Goal: Navigation & Orientation: Find specific page/section

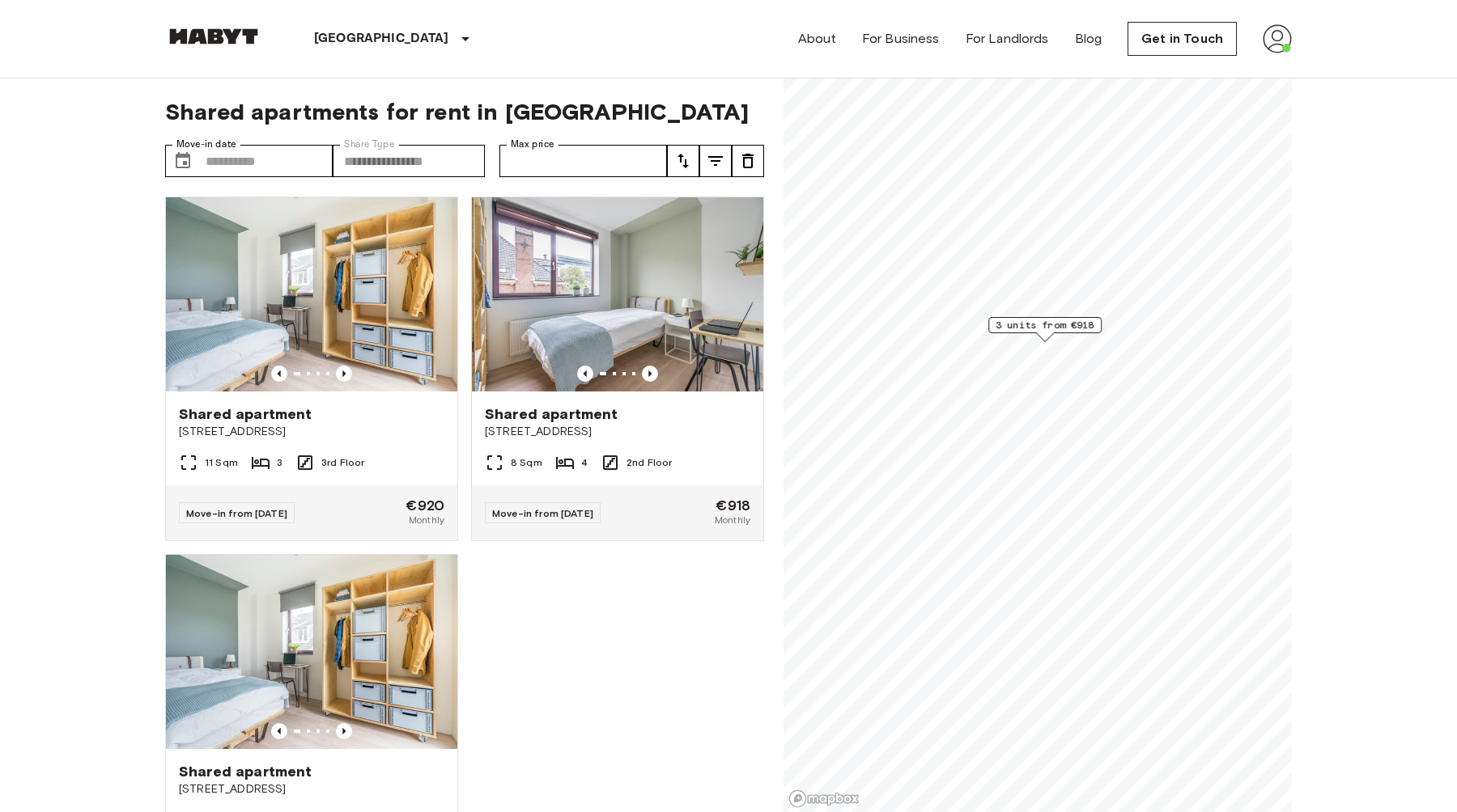
scroll to position [118, 0]
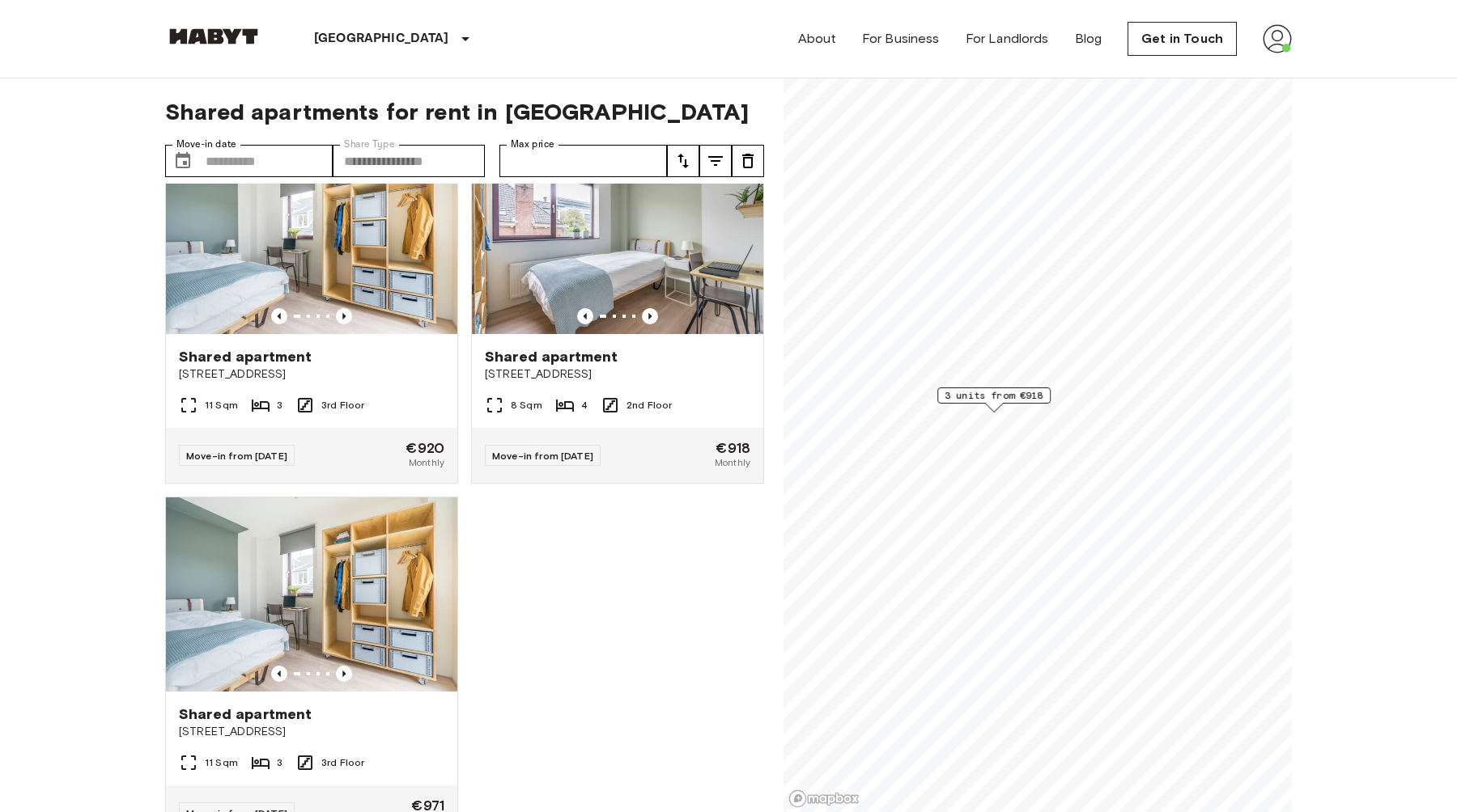
scroll to position [57, 0]
